Goal: Task Accomplishment & Management: Manage account settings

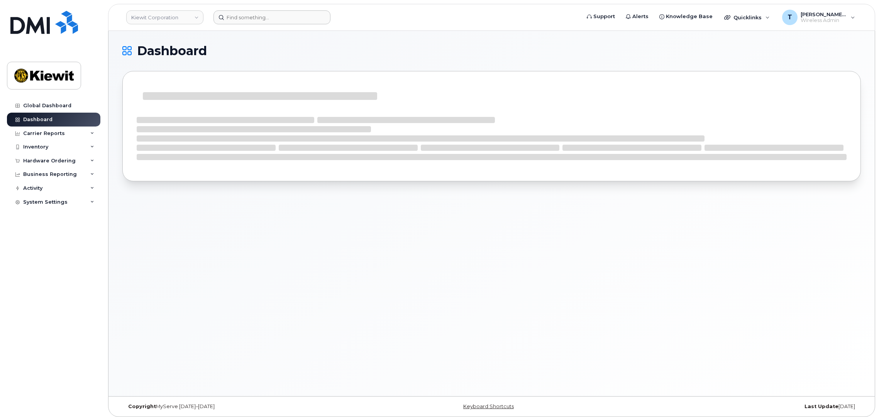
scroll to position [4, 0]
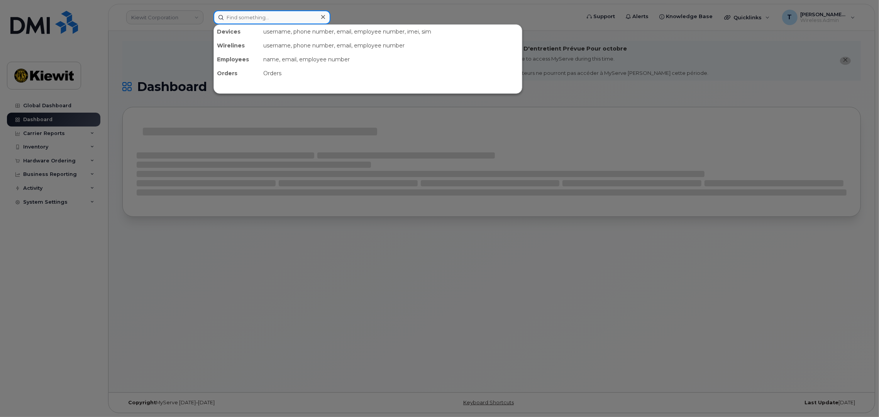
click at [232, 20] on input at bounding box center [271, 17] width 117 height 14
type input "106231"
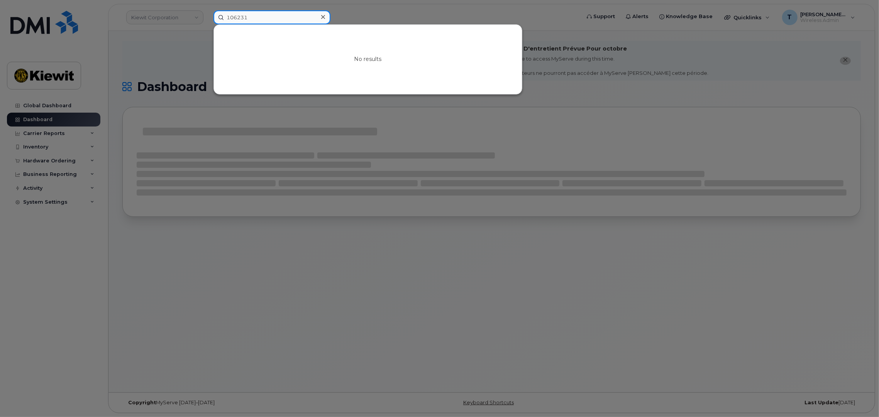
drag, startPoint x: 285, startPoint y: 21, endPoint x: 196, endPoint y: 22, distance: 88.4
click at [207, 22] on div "106231 No results" at bounding box center [394, 17] width 374 height 14
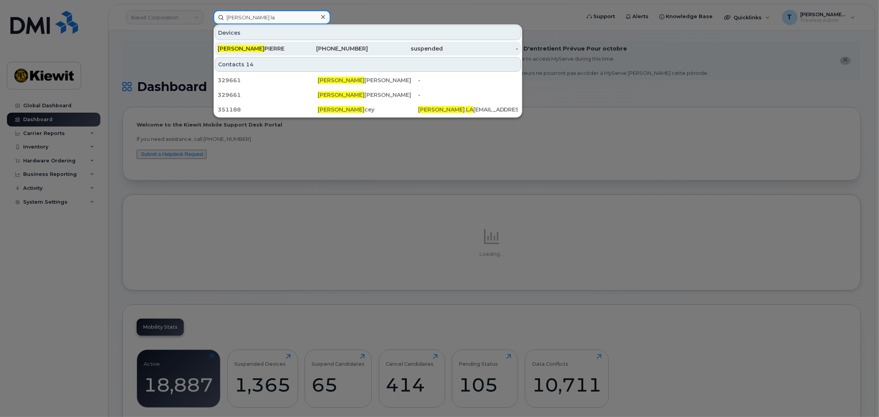
type input "george la"
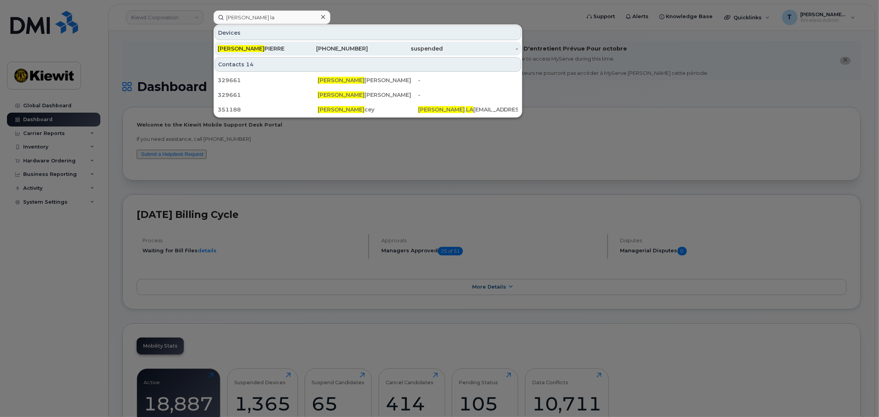
click at [460, 49] on div "-" at bounding box center [480, 49] width 75 height 8
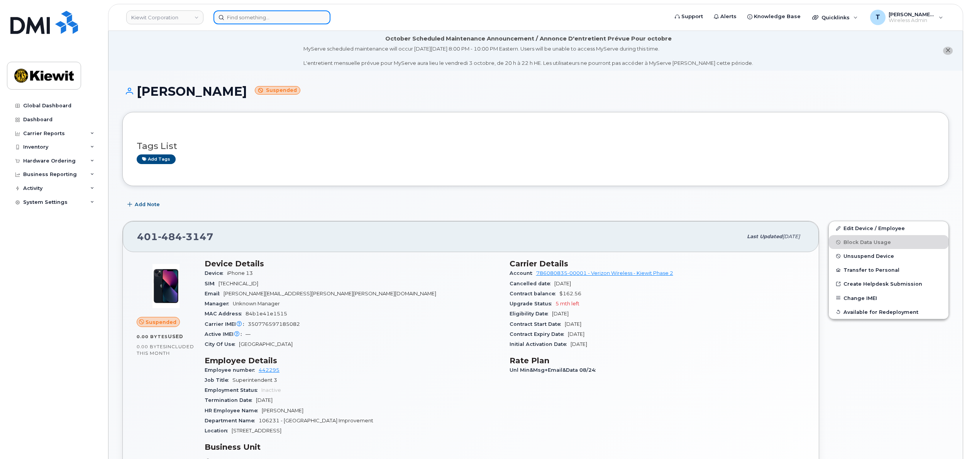
click at [288, 24] on div at bounding box center [438, 17] width 450 height 14
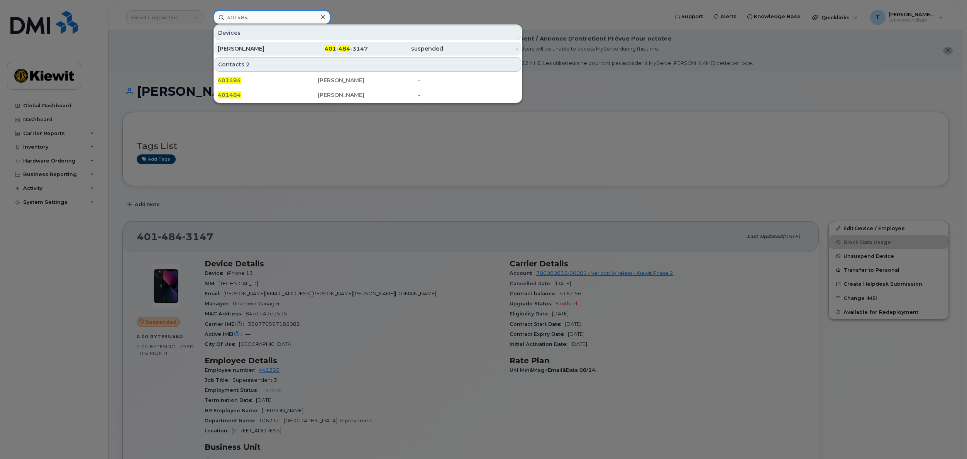
type input "401484"
click at [259, 47] on div "[PERSON_NAME]" at bounding box center [255, 49] width 75 height 8
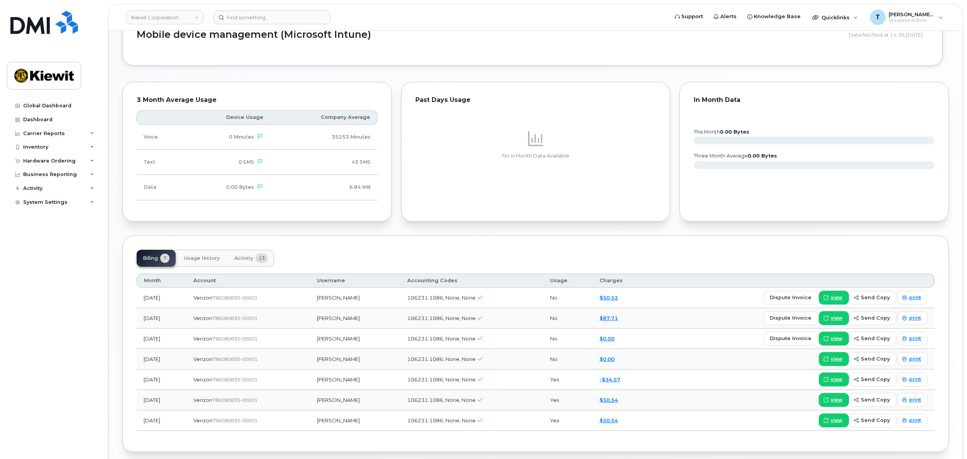
scroll to position [593, 0]
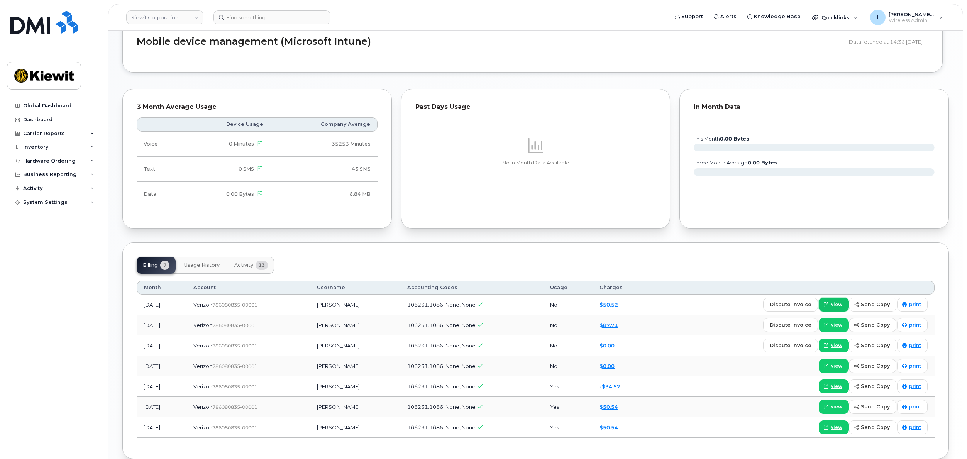
click at [837, 305] on span "view" at bounding box center [837, 304] width 12 height 7
click at [618, 305] on link "$50.52" at bounding box center [608, 304] width 19 height 6
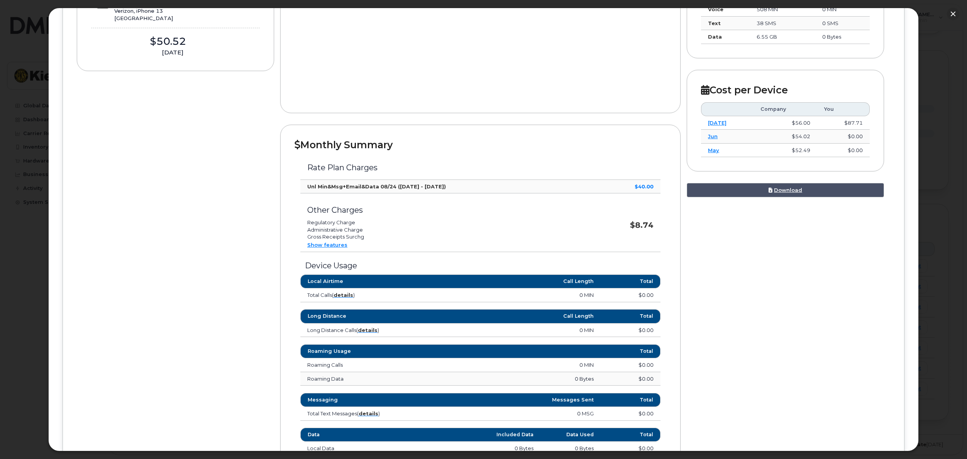
scroll to position [0, 0]
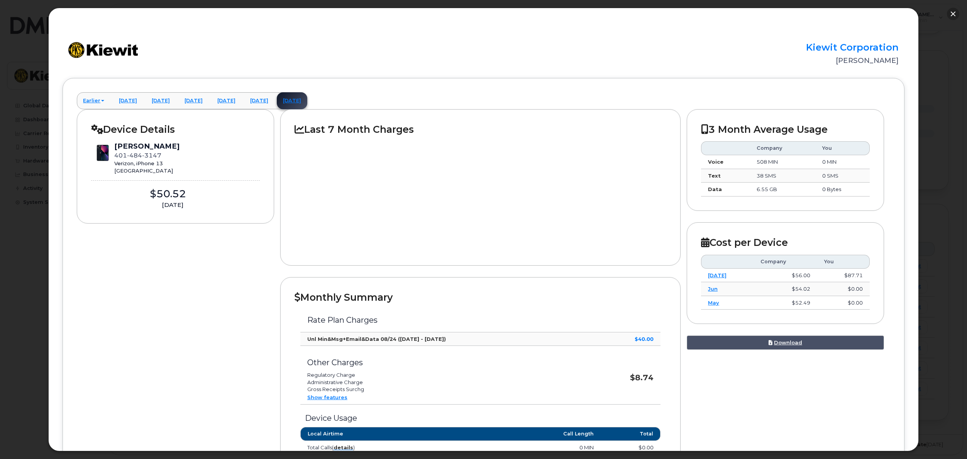
click at [950, 12] on button "button" at bounding box center [953, 14] width 12 height 12
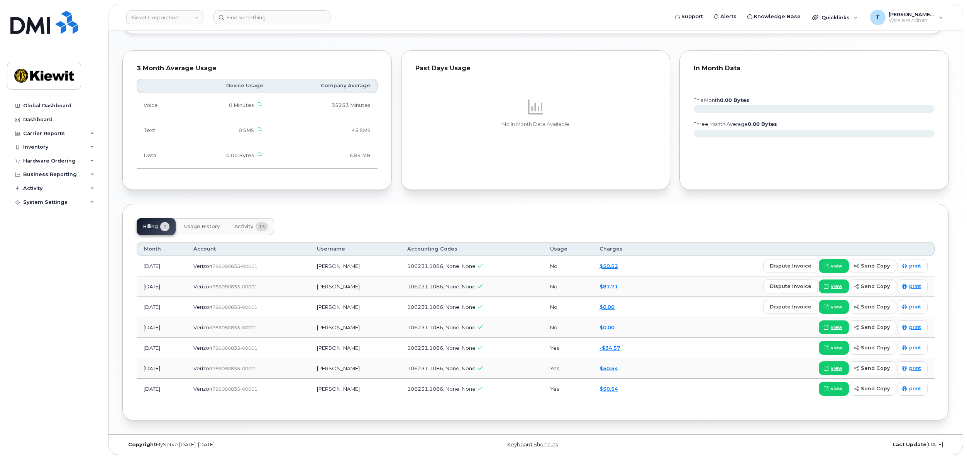
click at [594, 209] on div "Billing 7 Usage History Activity 13 Month Account Username Accounting Codes Usa…" at bounding box center [535, 312] width 826 height 217
click at [776, 269] on span "dispute invoice" at bounding box center [791, 265] width 42 height 7
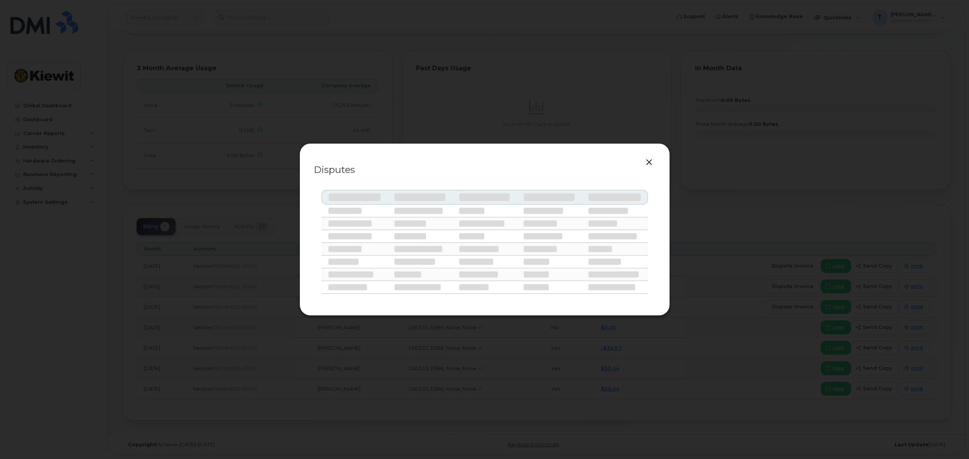
select select
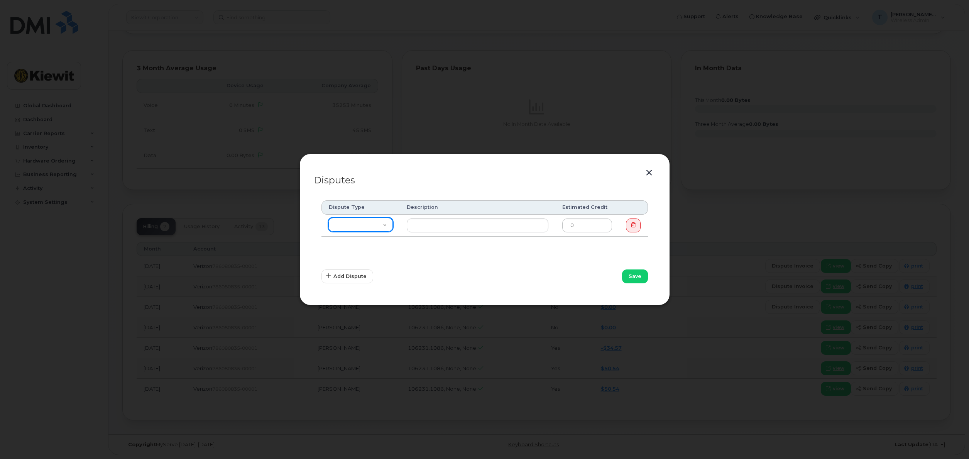
click at [372, 231] on select "Missing Discount Roaming Credit Data Credit Missing Feature Other" at bounding box center [360, 225] width 65 height 14
click at [503, 254] on div "Dispute Type Description Estimated Credit Missing Discount Roaming Credit Data …" at bounding box center [485, 231] width 327 height 62
click at [647, 169] on button "button" at bounding box center [649, 173] width 12 height 11
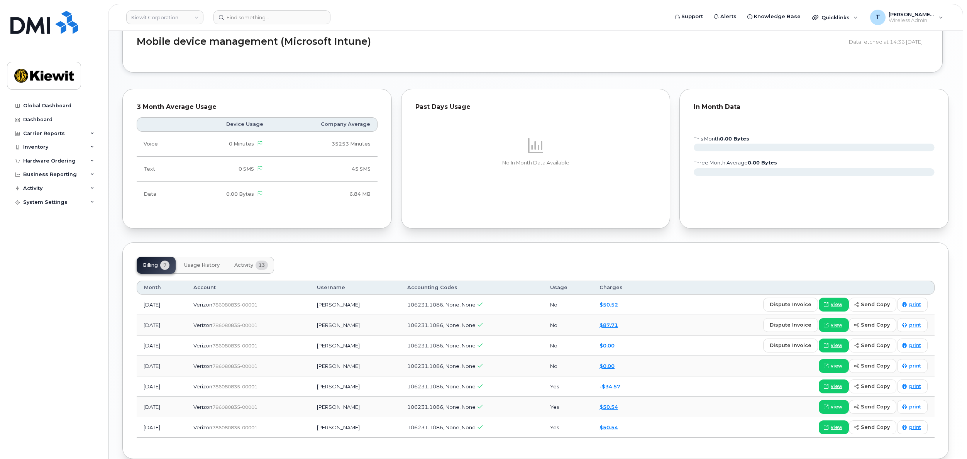
scroll to position [554, 0]
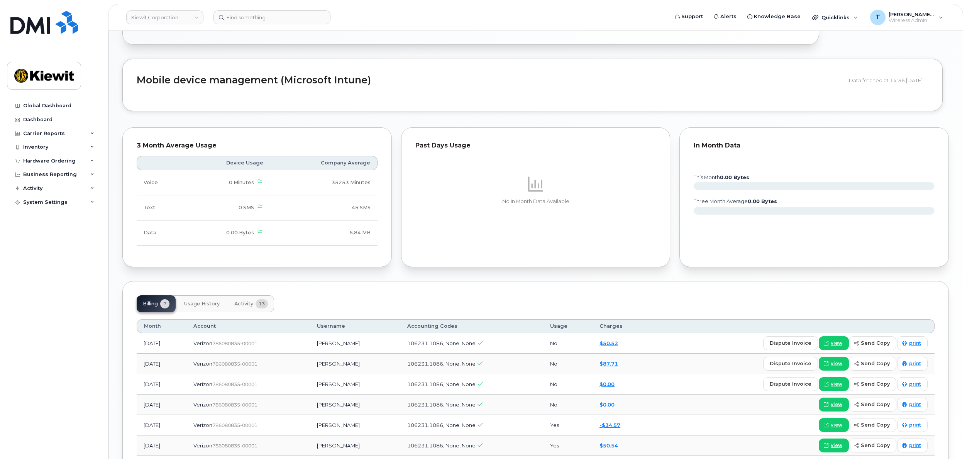
click at [197, 305] on span "Usage History" at bounding box center [202, 304] width 36 height 6
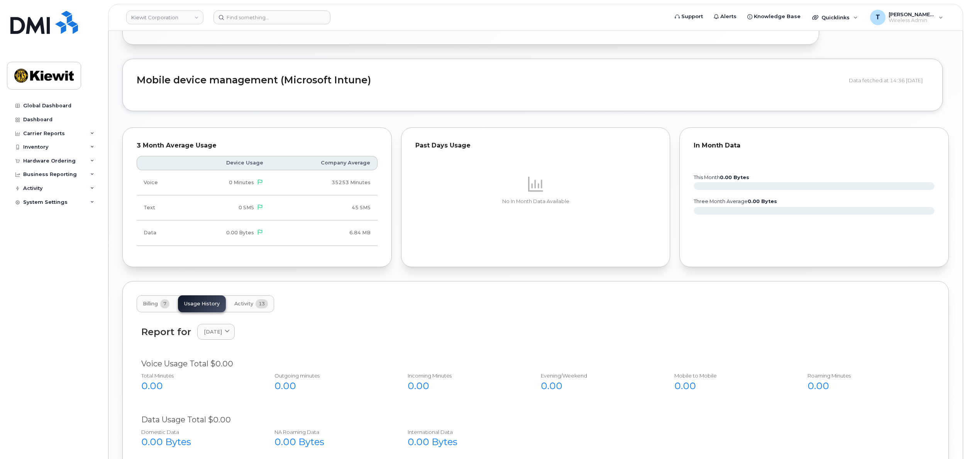
click at [261, 308] on span "13" at bounding box center [262, 303] width 12 height 9
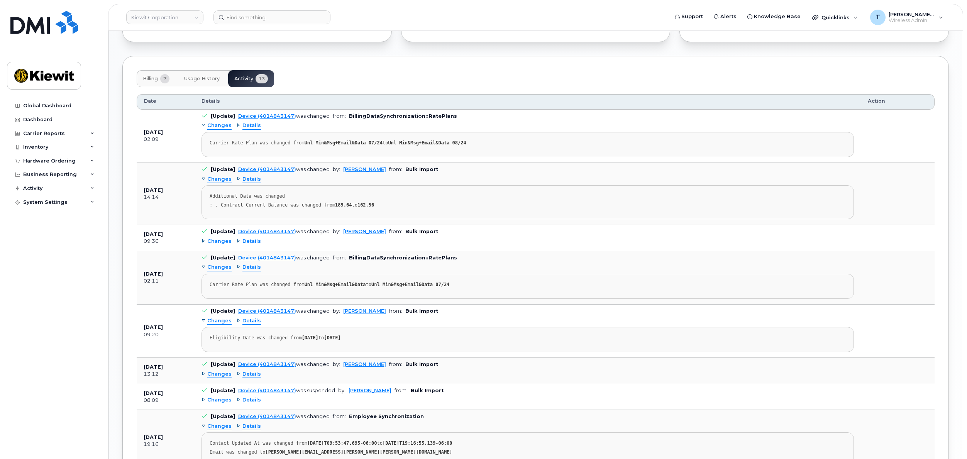
scroll to position [786, 0]
